Goal: Information Seeking & Learning: Understand process/instructions

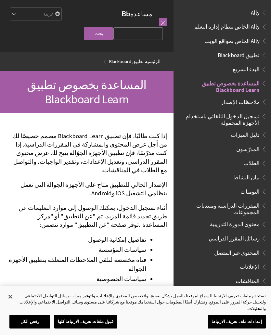
click at [250, 118] on span "تسجيل الدخول التلقائي باستخدام الأجهزة المحمولة" at bounding box center [220, 118] width 78 height 15
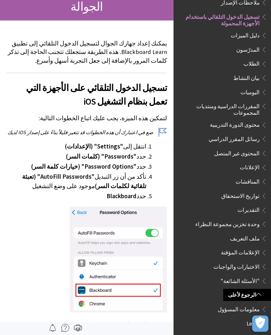
scroll to position [107, 0]
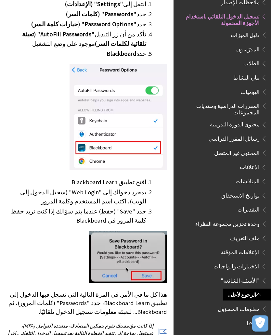
scroll to position [250, 0]
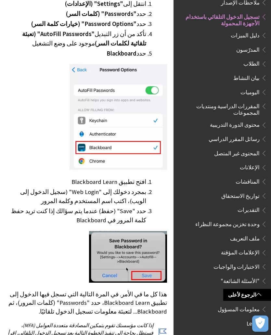
click at [183, 111] on ul "البدء السريع المساعدة بخصوص تطبيق Blackboard Learn ملاحظات الإصدار تسجيل الدخول…" at bounding box center [223, 140] width 90 height 351
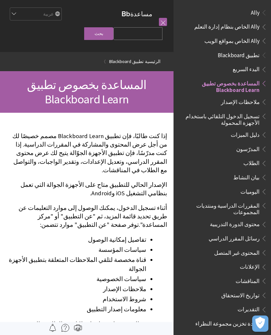
click at [243, 118] on span "تسجيل الدخول التلقائي باستخدام الأجهزة المحمولة" at bounding box center [220, 118] width 78 height 15
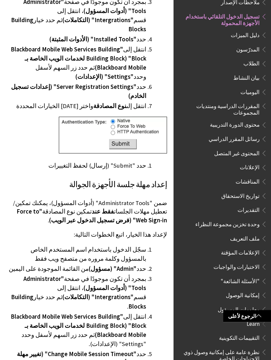
scroll to position [1234, 0]
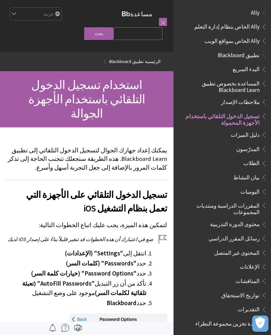
scroll to position [100, 0]
